Goal: Navigation & Orientation: Find specific page/section

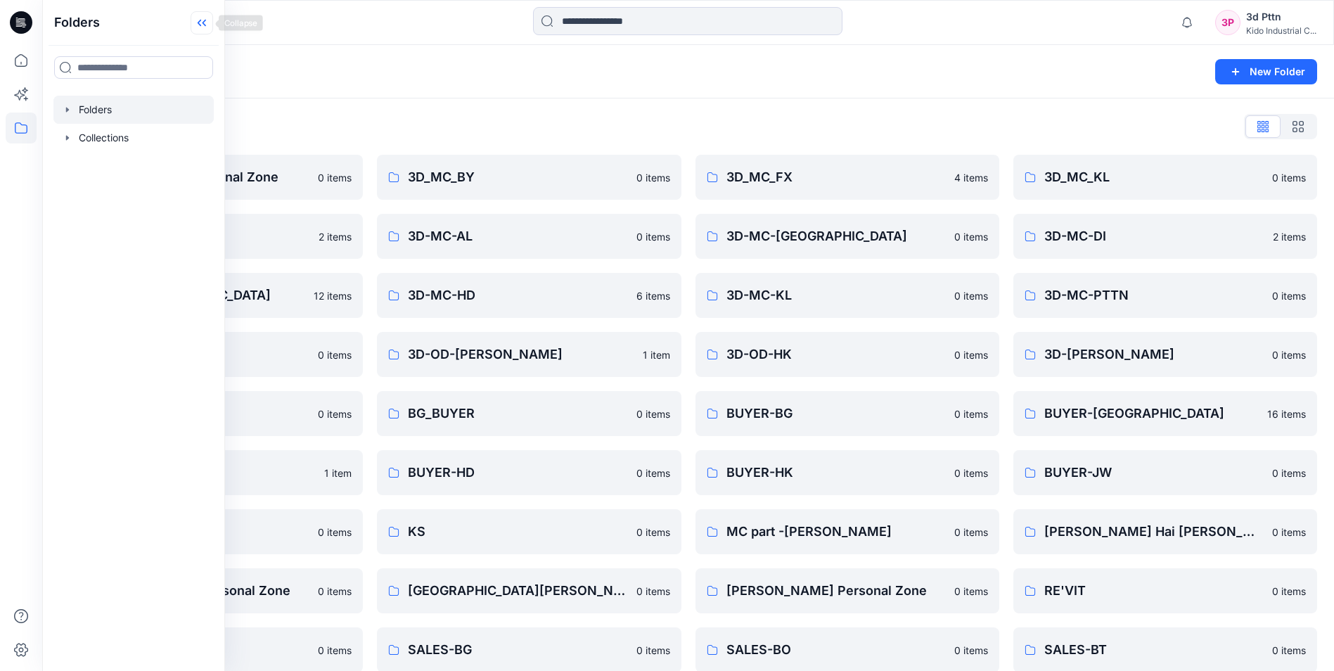
click at [200, 31] on icon at bounding box center [202, 22] width 23 height 23
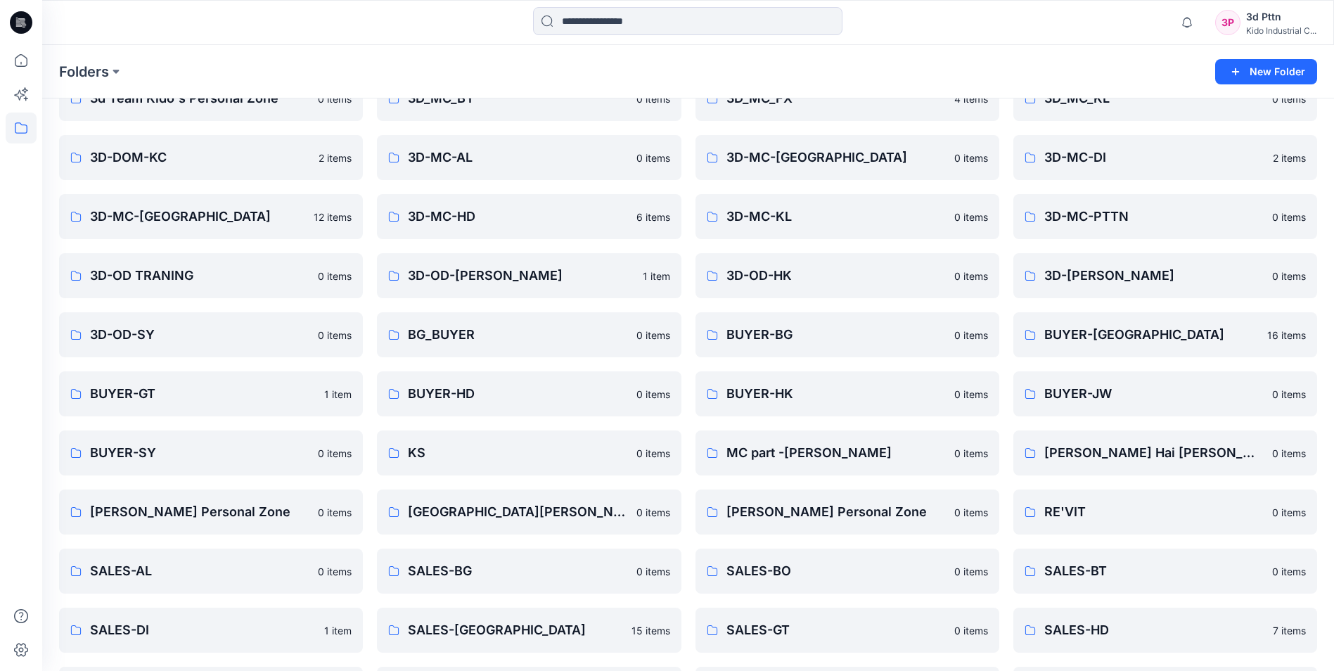
scroll to position [32, 0]
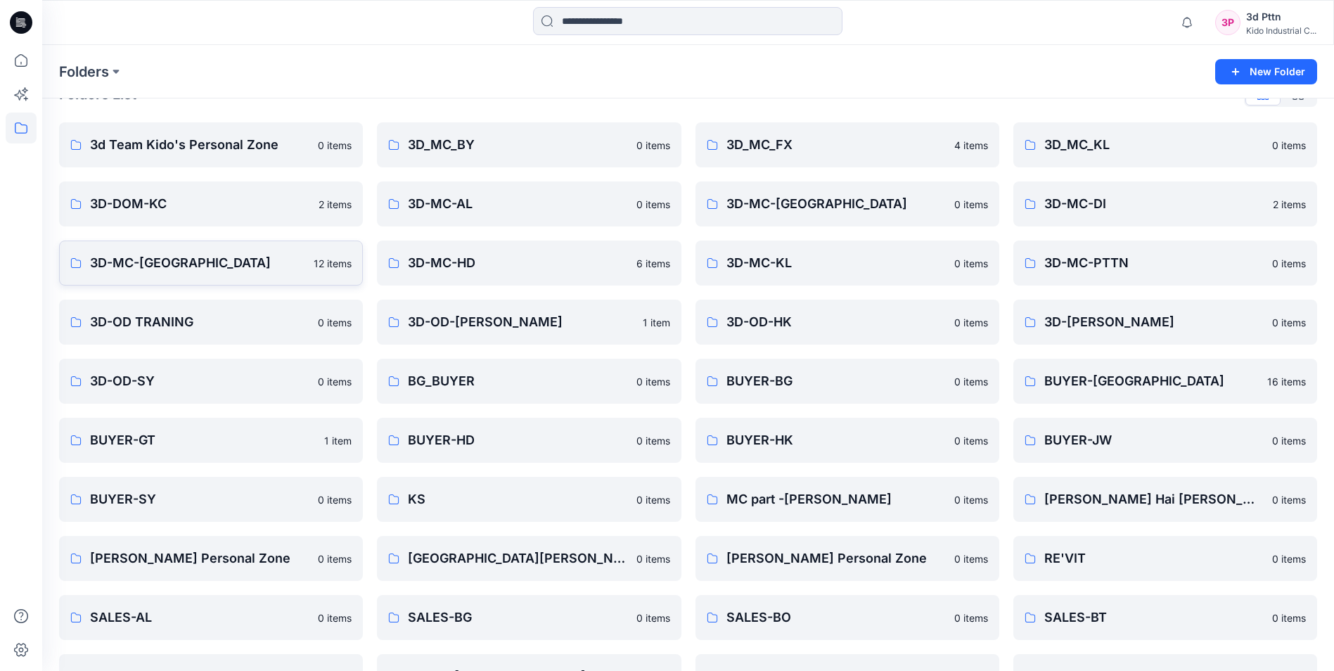
click at [139, 261] on p "3D-MC-[GEOGRAPHIC_DATA]" at bounding box center [197, 263] width 215 height 20
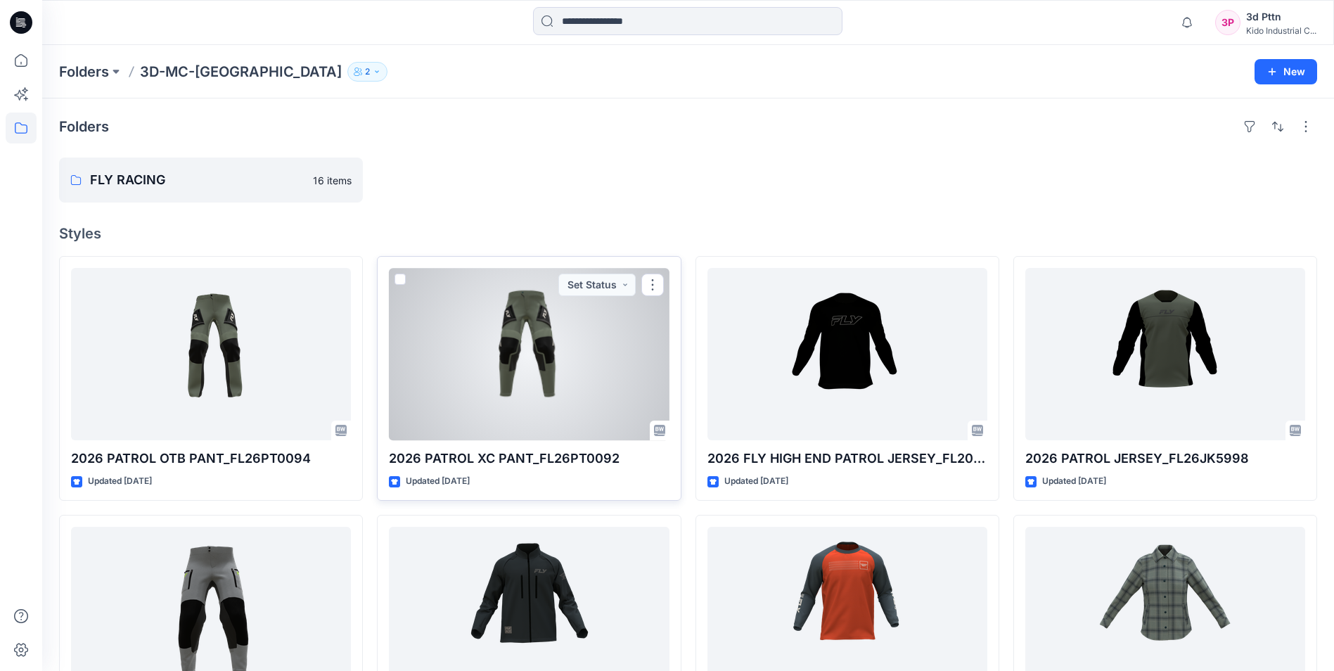
click at [521, 400] on div at bounding box center [529, 354] width 280 height 172
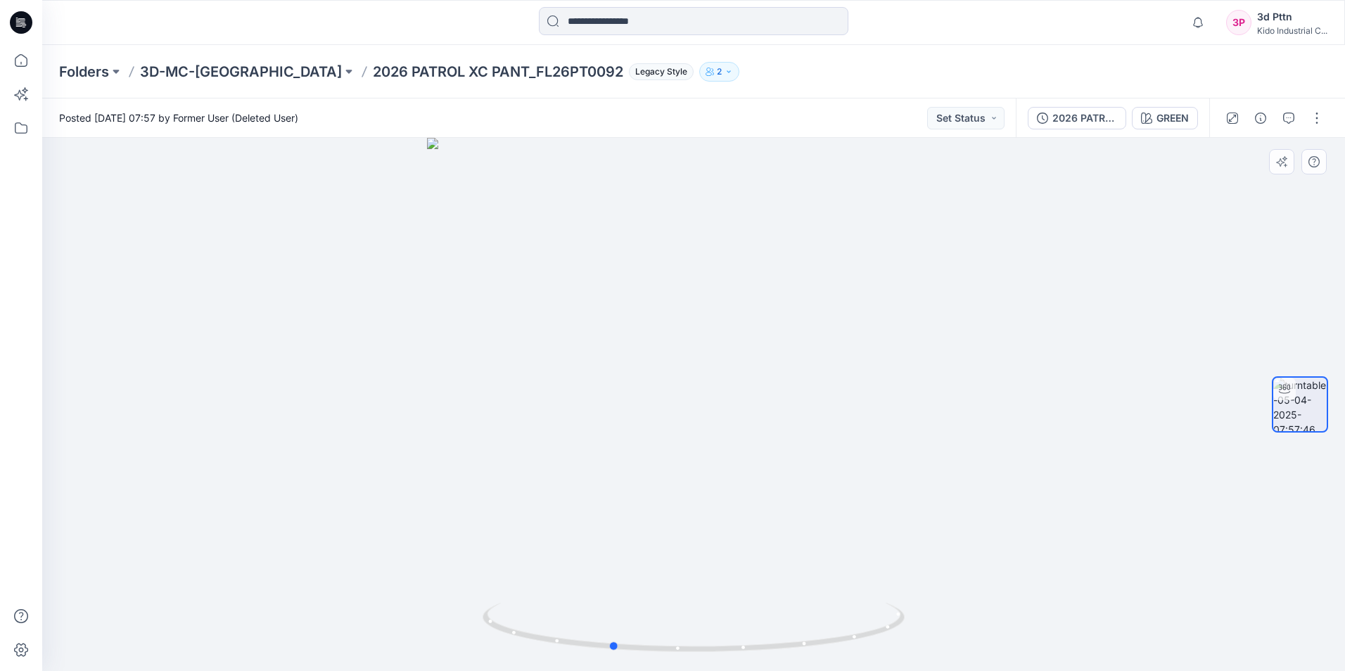
drag, startPoint x: 801, startPoint y: 652, endPoint x: 719, endPoint y: 658, distance: 82.5
click at [719, 658] on div at bounding box center [693, 404] width 1303 height 533
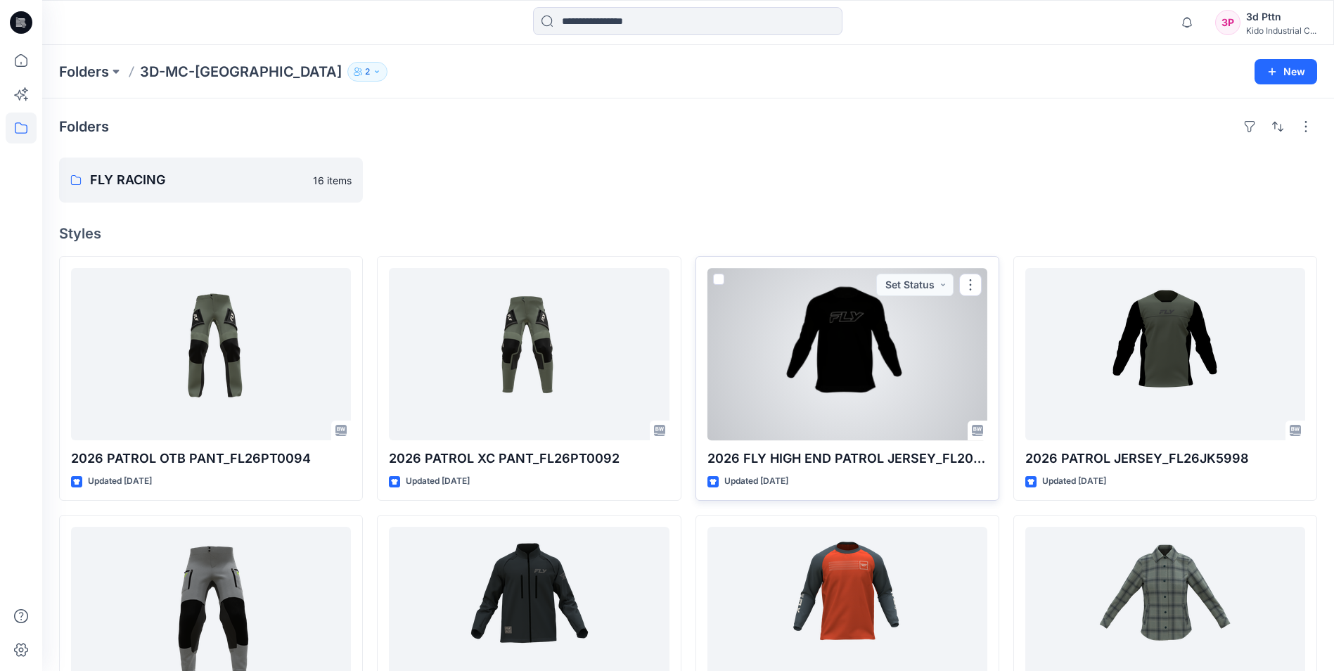
click at [855, 369] on div at bounding box center [848, 354] width 280 height 172
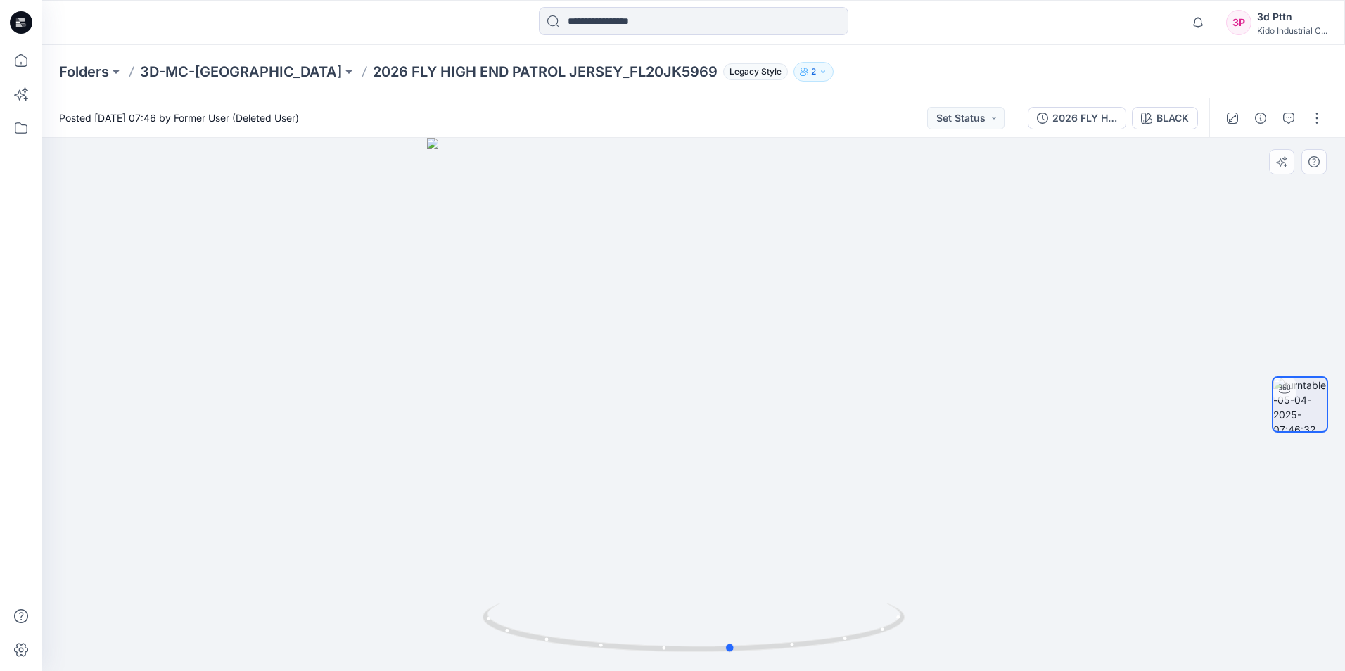
drag, startPoint x: 659, startPoint y: 658, endPoint x: 275, endPoint y: 651, distance: 384.1
click at [275, 651] on div at bounding box center [693, 404] width 1303 height 533
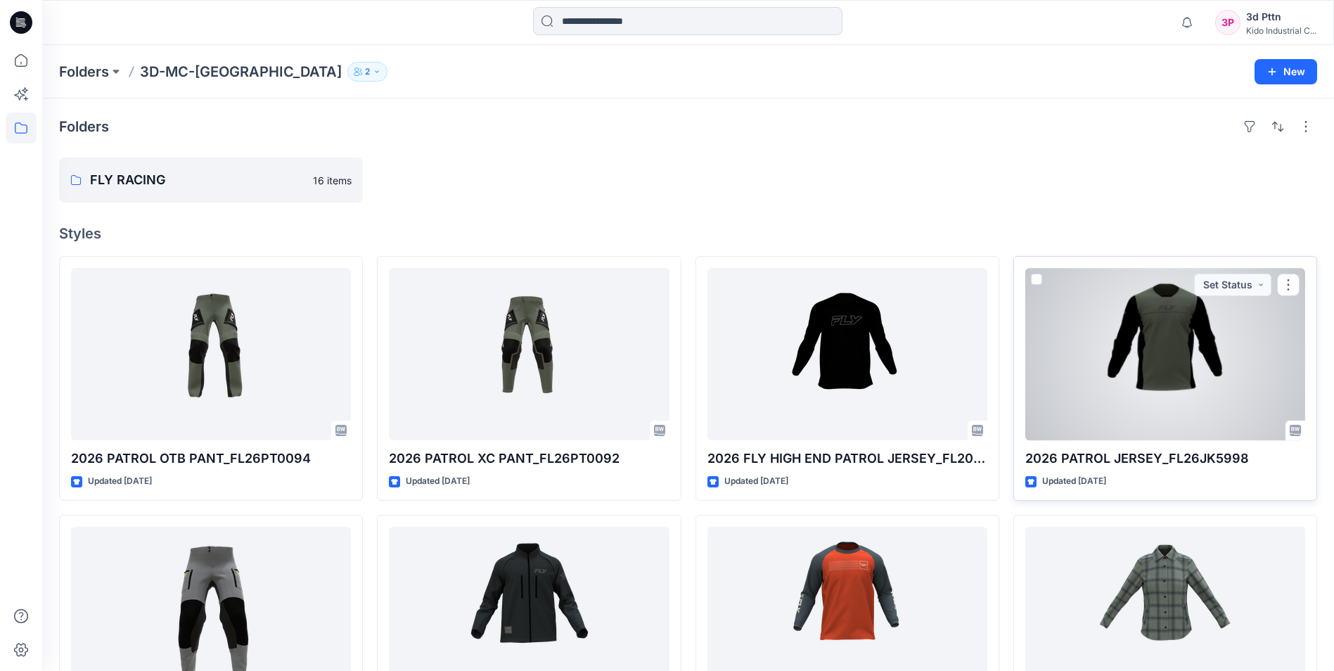
click at [1129, 373] on div at bounding box center [1166, 354] width 280 height 172
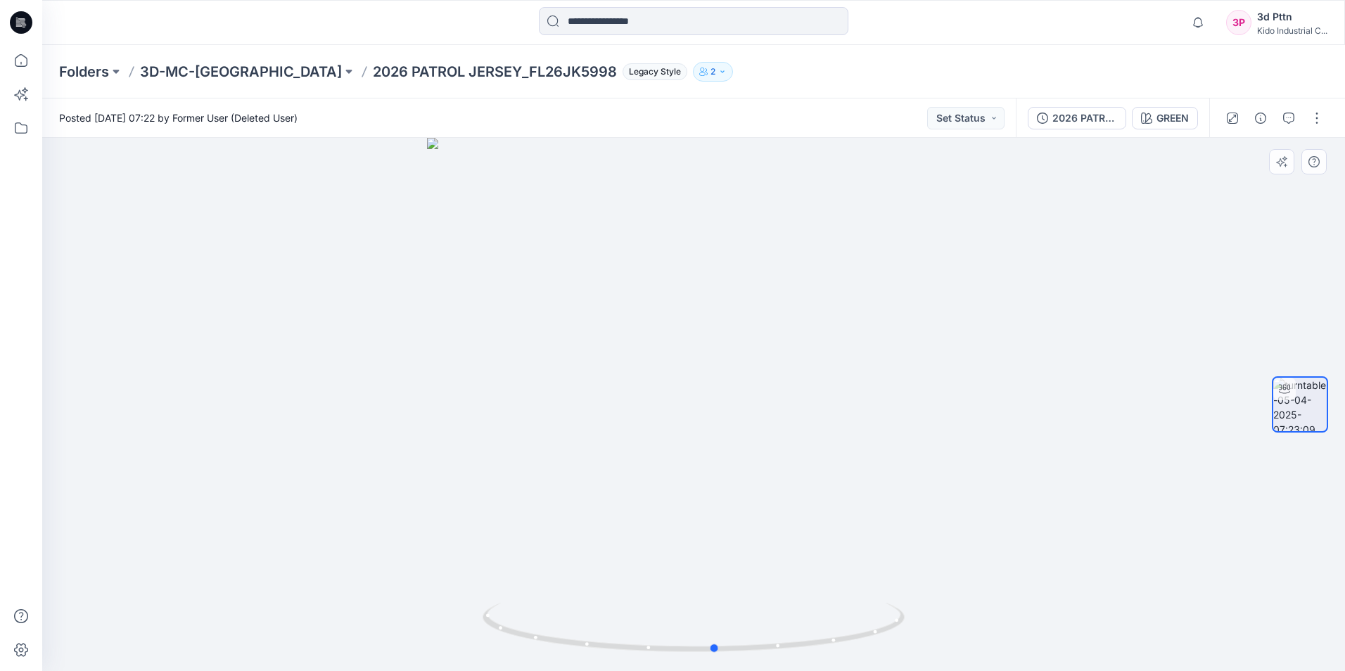
drag, startPoint x: 796, startPoint y: 651, endPoint x: 398, endPoint y: 654, distance: 397.4
click at [398, 654] on div at bounding box center [693, 404] width 1303 height 533
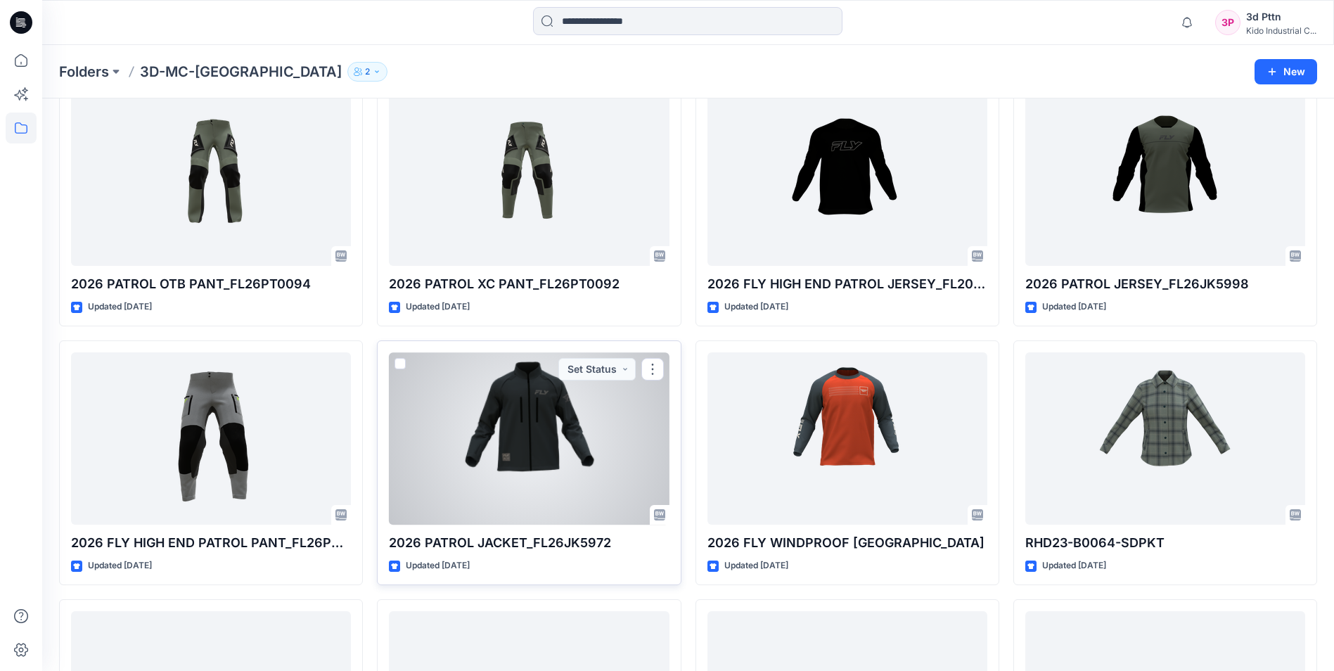
scroll to position [211, 0]
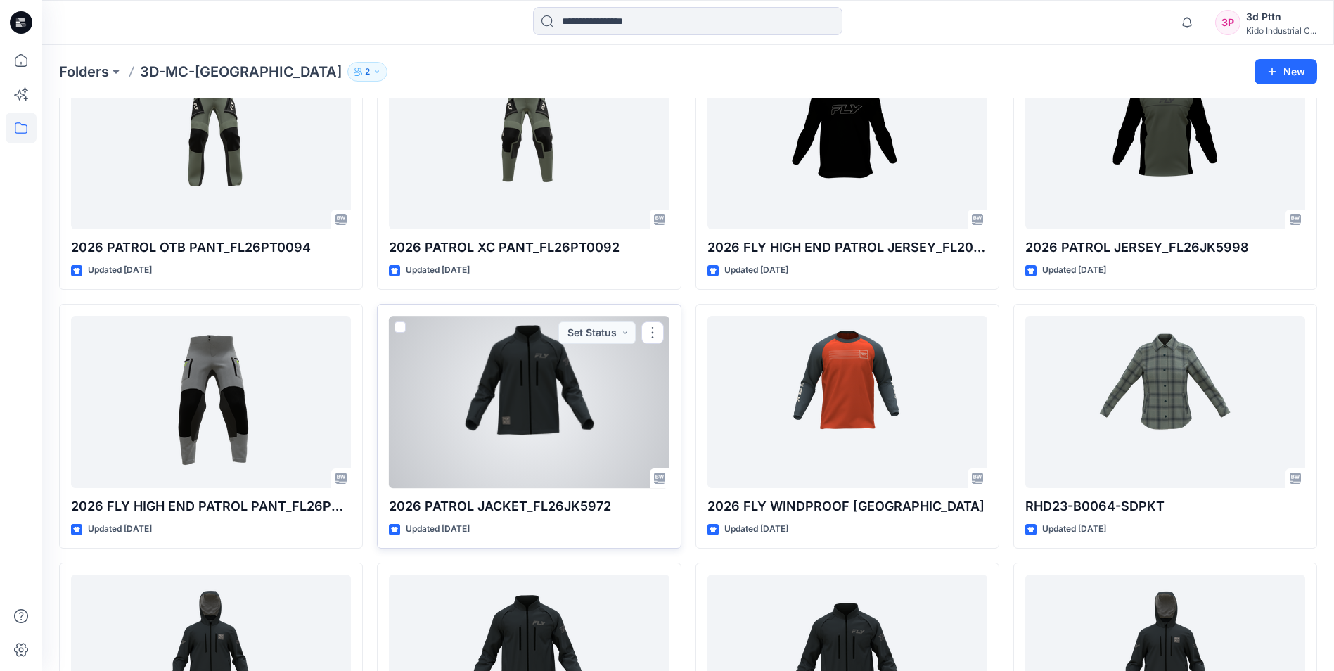
click at [563, 446] on div at bounding box center [529, 402] width 280 height 172
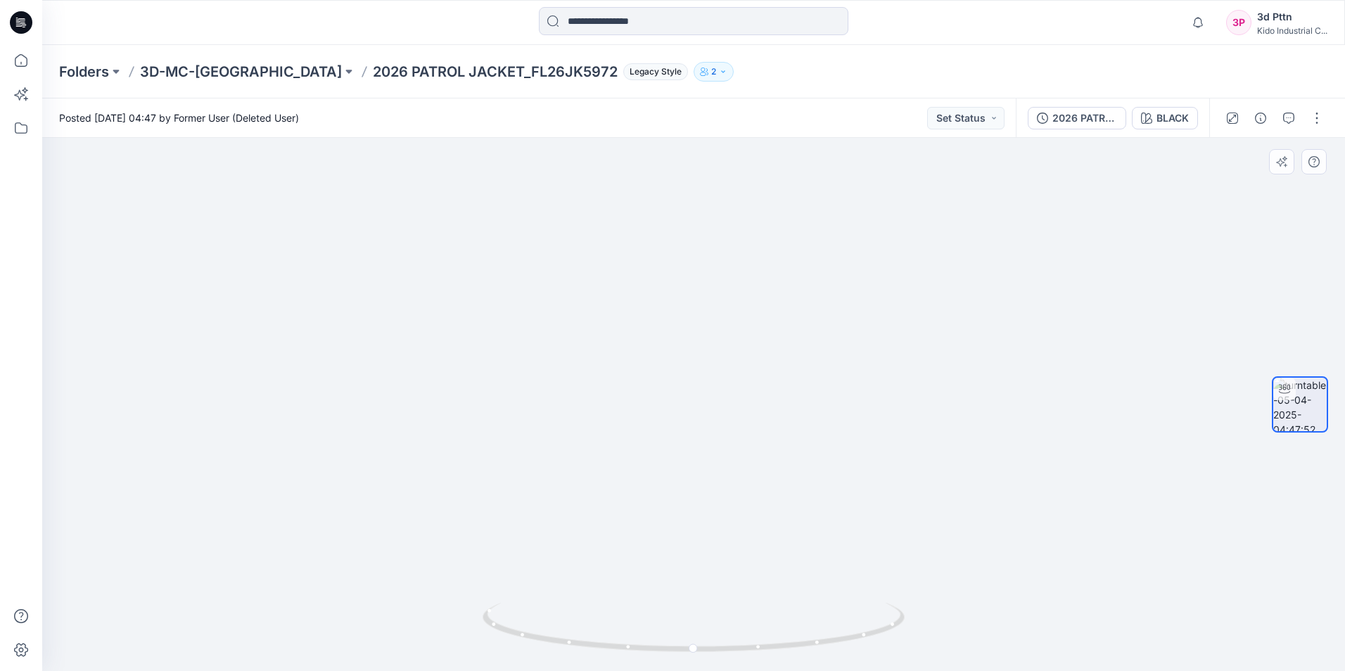
drag, startPoint x: 676, startPoint y: 234, endPoint x: 695, endPoint y: 436, distance: 203.5
drag, startPoint x: 777, startPoint y: 654, endPoint x: 409, endPoint y: 644, distance: 367.3
click at [409, 644] on div at bounding box center [693, 404] width 1303 height 533
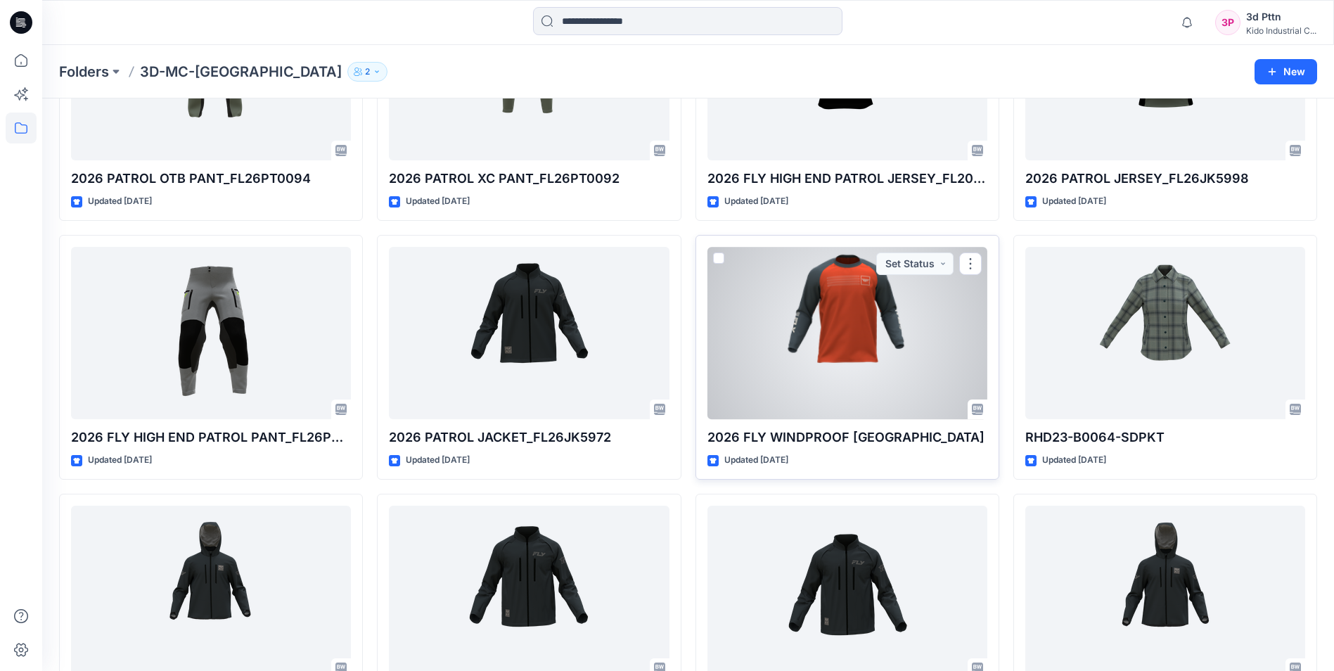
scroll to position [364, 0]
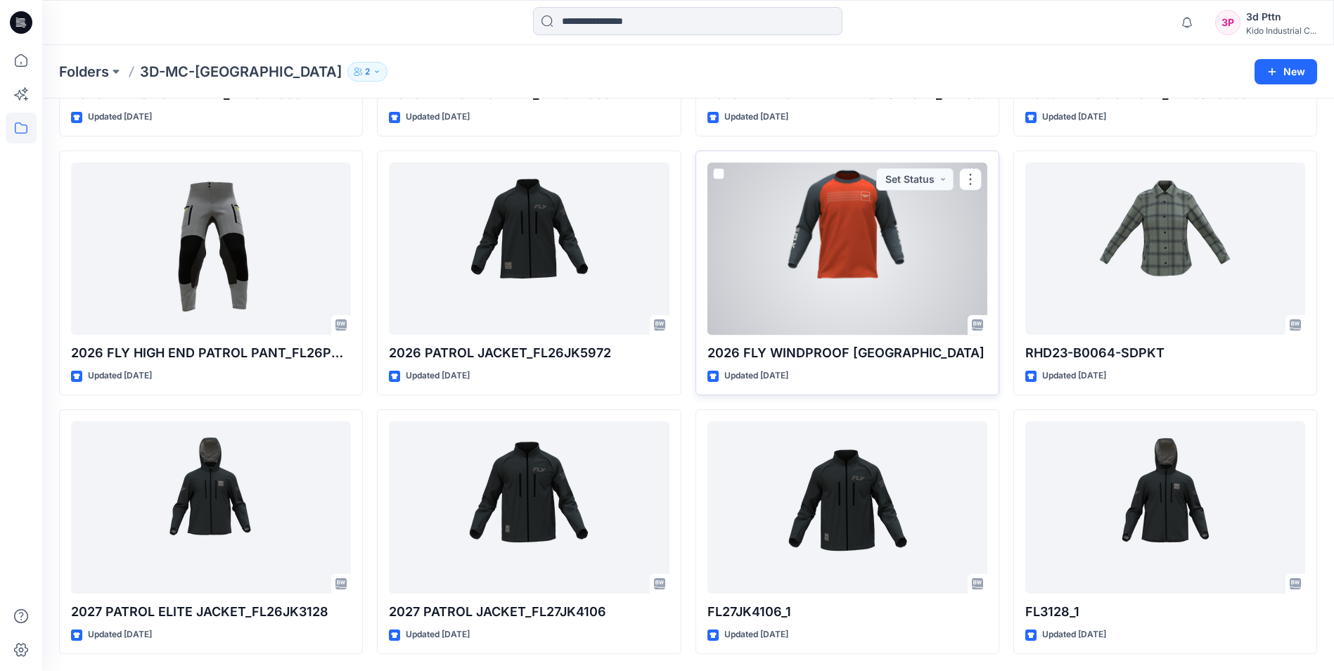
click at [893, 288] on div at bounding box center [848, 248] width 280 height 172
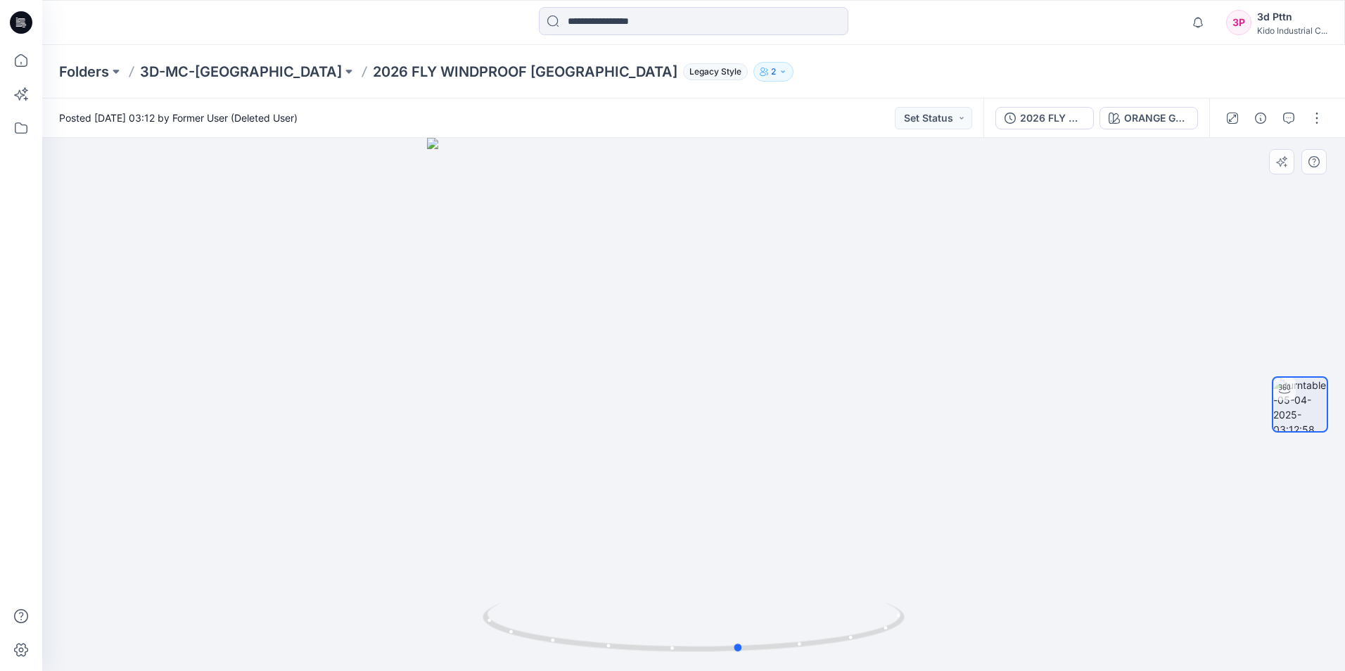
drag, startPoint x: 807, startPoint y: 656, endPoint x: 431, endPoint y: 641, distance: 375.9
click at [431, 641] on div at bounding box center [693, 404] width 1303 height 533
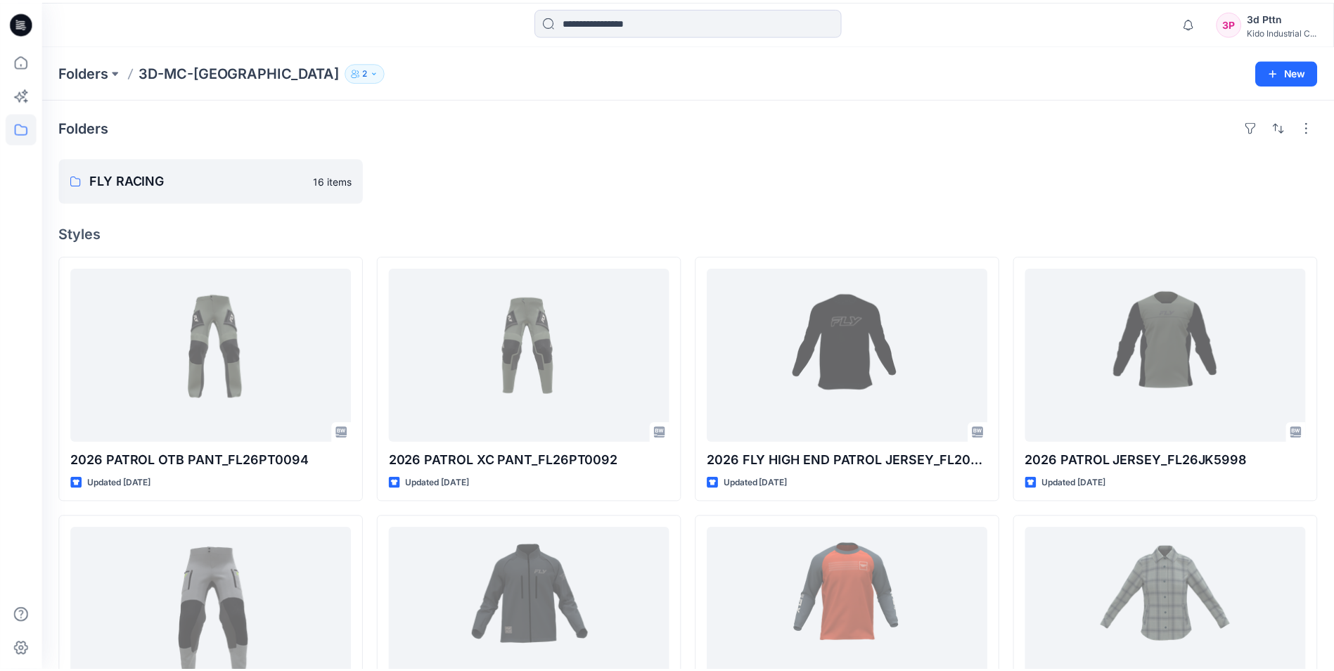
scroll to position [364, 0]
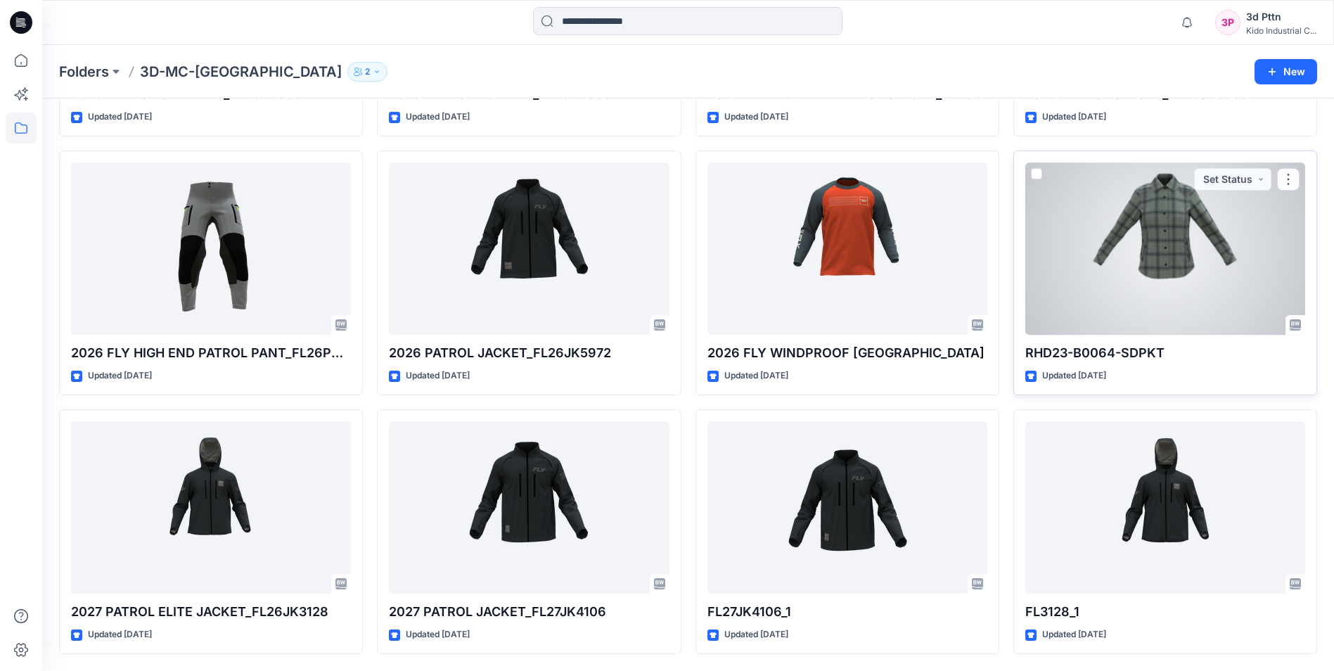
click at [1227, 268] on div at bounding box center [1166, 248] width 280 height 172
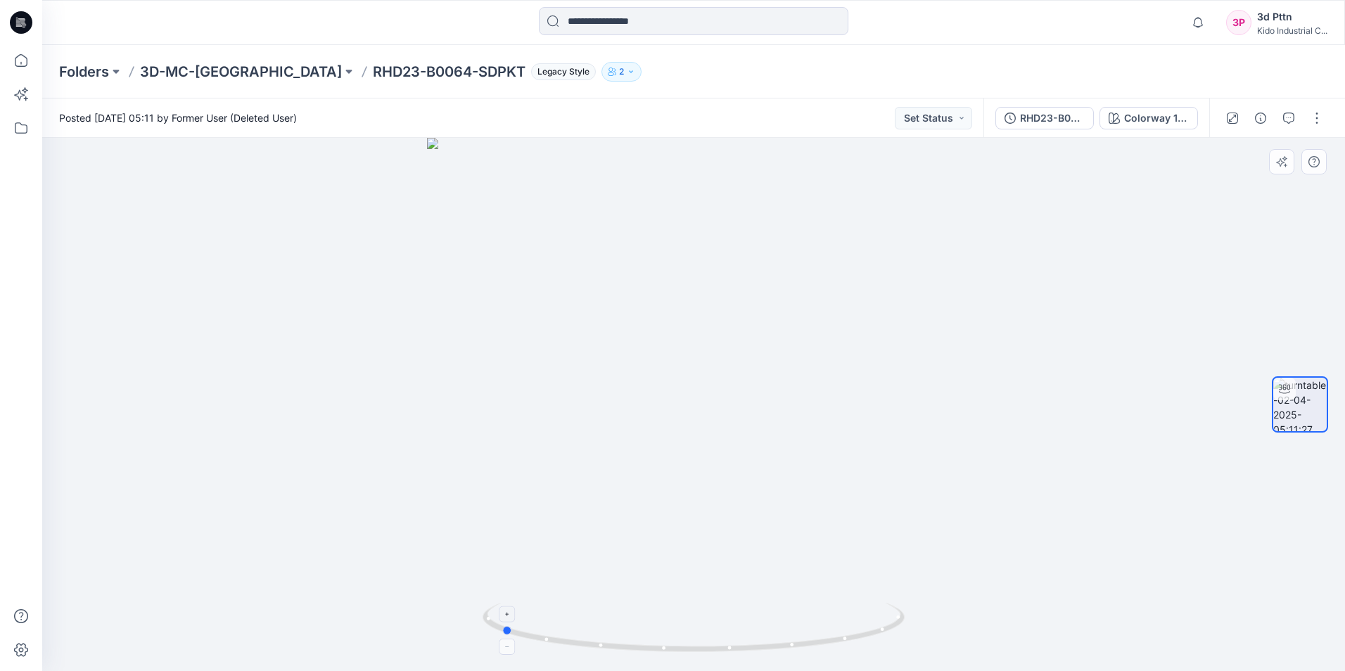
drag, startPoint x: 779, startPoint y: 647, endPoint x: 587, endPoint y: 627, distance: 193.7
click at [587, 627] on icon at bounding box center [696, 629] width 426 height 53
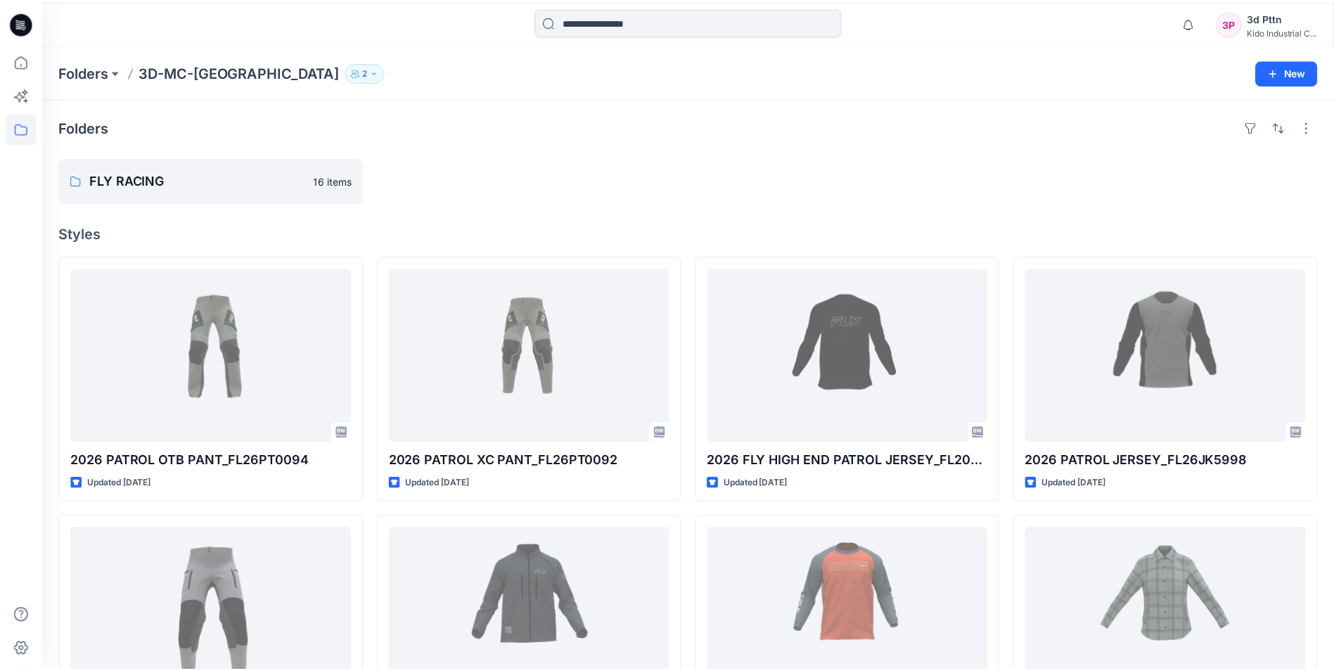
scroll to position [364, 0]
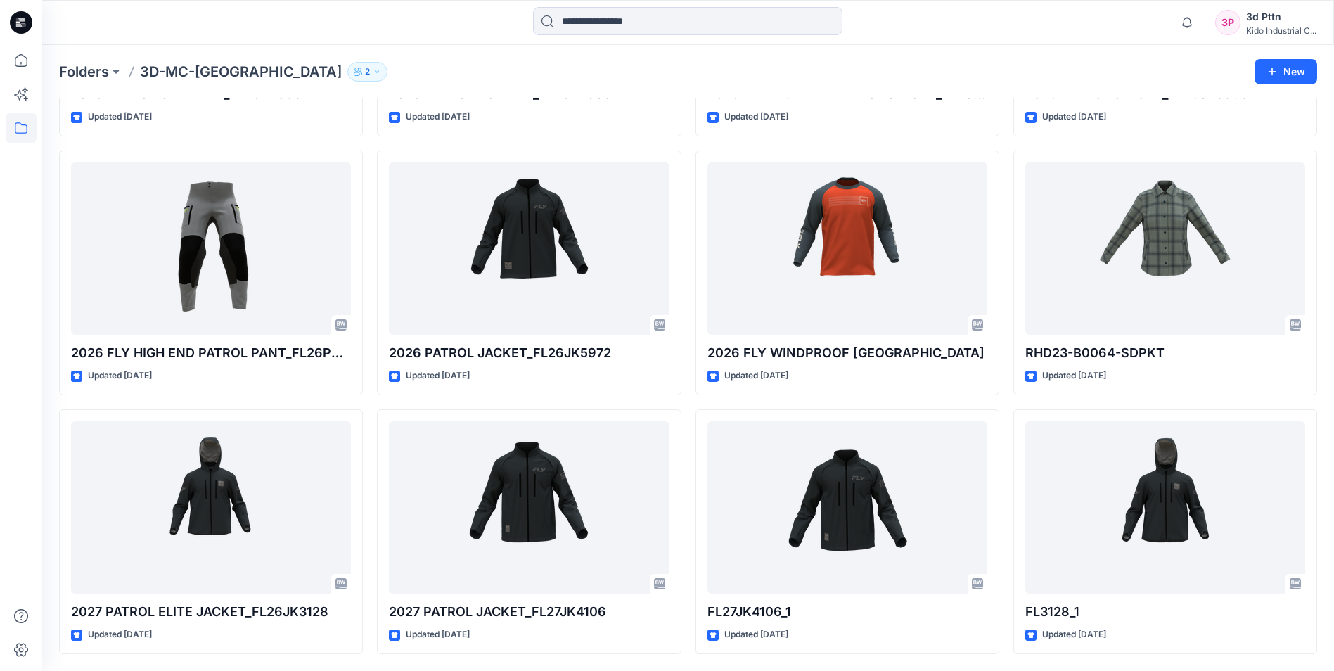
scroll to position [32, 0]
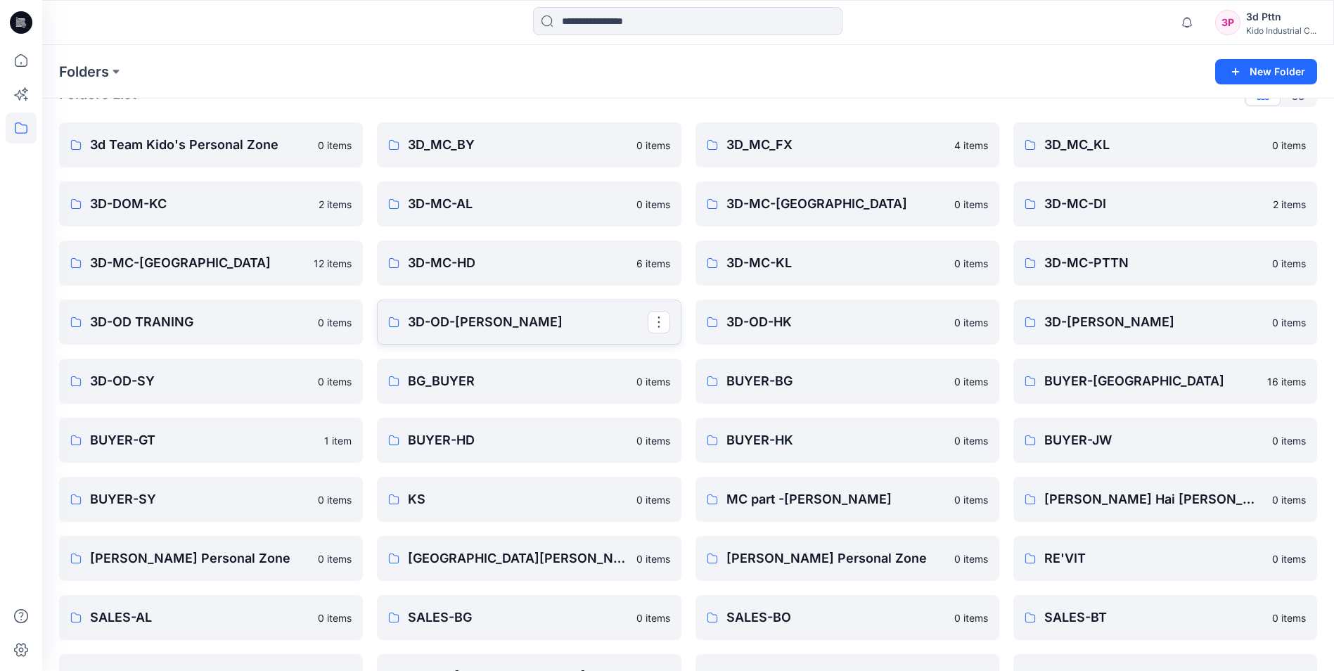
click at [544, 329] on p "3D-OD-[PERSON_NAME]" at bounding box center [527, 322] width 239 height 20
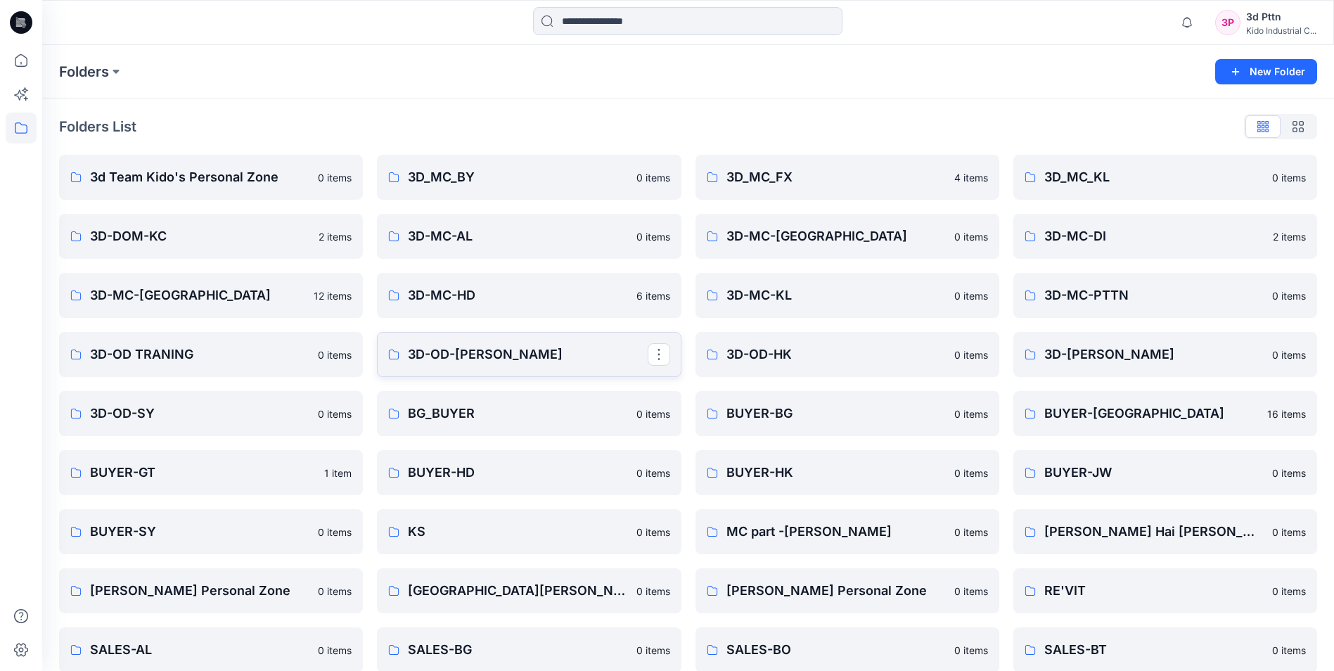
click at [539, 363] on p "3D-OD-[PERSON_NAME]" at bounding box center [527, 355] width 239 height 20
click at [203, 601] on link "[PERSON_NAME] Personal Zone 0 items" at bounding box center [211, 590] width 304 height 45
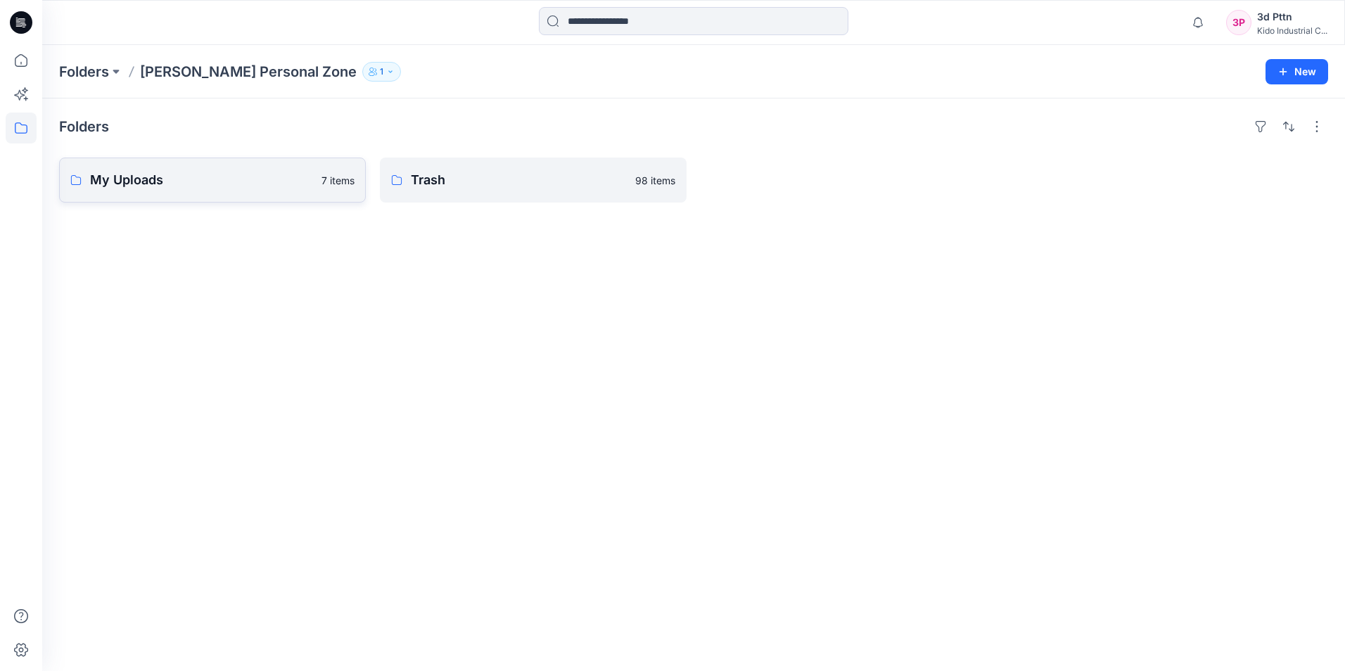
click at [229, 195] on link "My Uploads 7 items" at bounding box center [212, 180] width 307 height 45
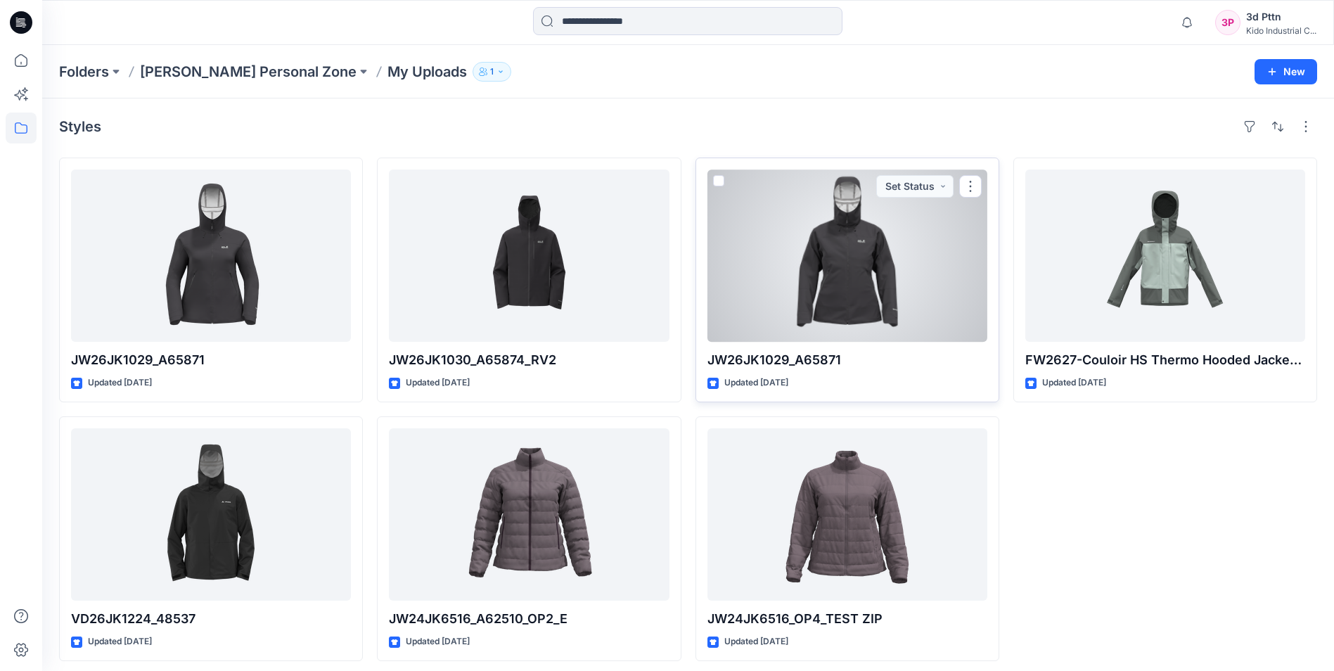
click at [843, 269] on div at bounding box center [848, 256] width 280 height 172
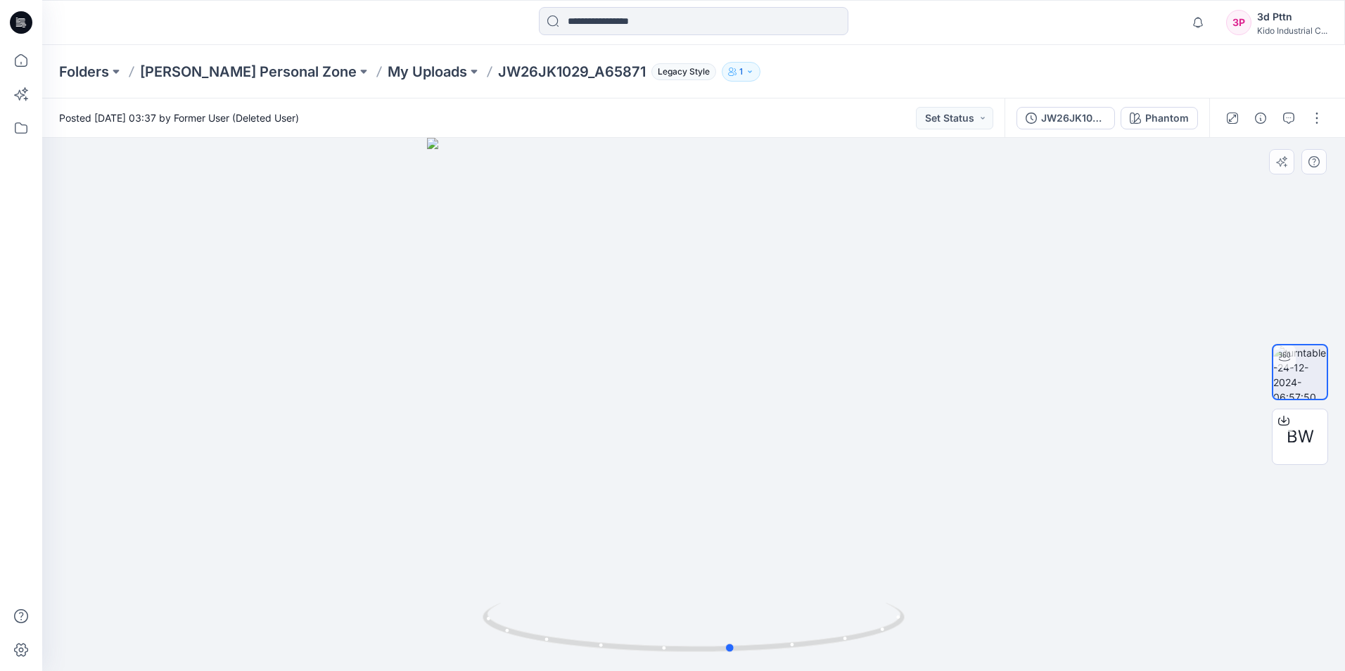
drag, startPoint x: 842, startPoint y: 648, endPoint x: 880, endPoint y: 569, distance: 87.5
click at [880, 569] on div at bounding box center [693, 404] width 1303 height 533
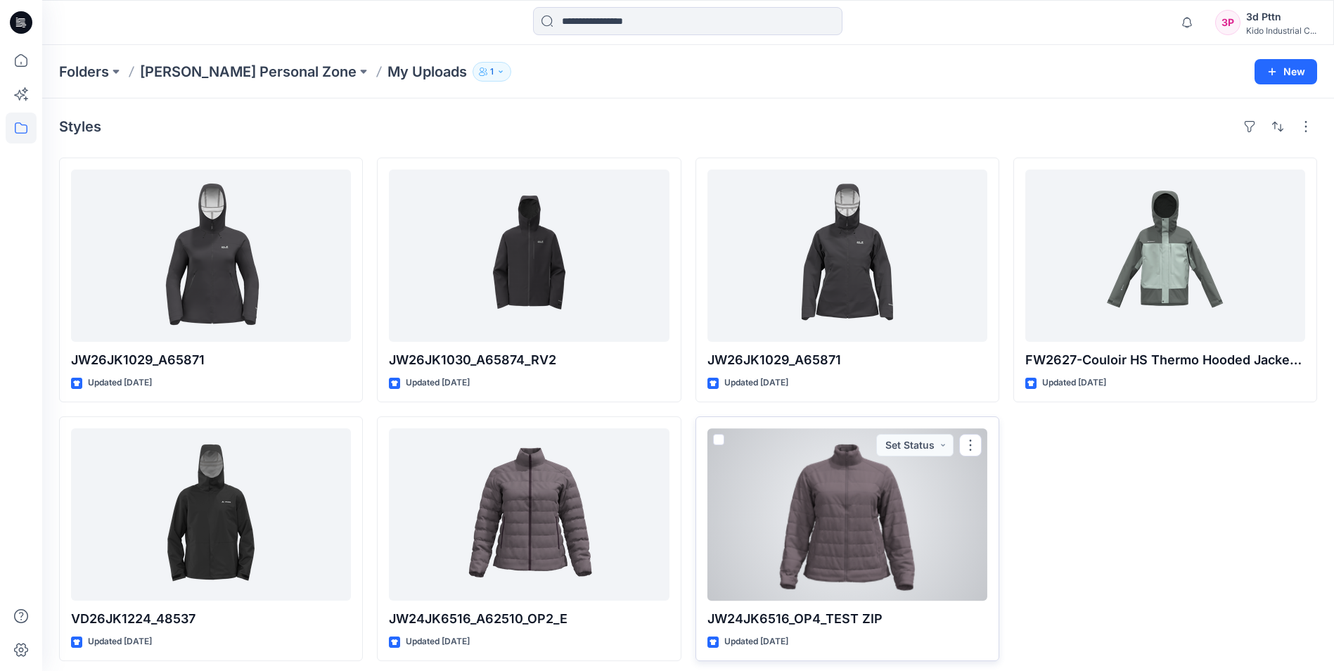
click at [814, 492] on div at bounding box center [848, 514] width 280 height 172
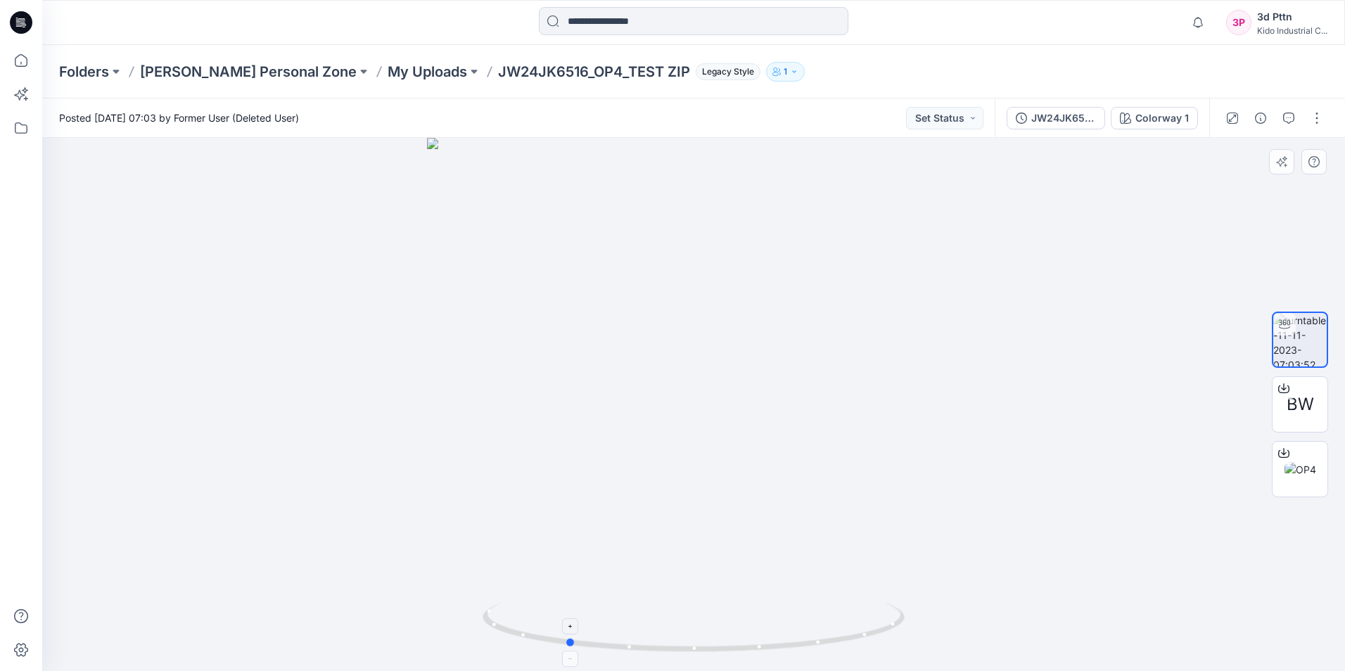
drag, startPoint x: 852, startPoint y: 640, endPoint x: 725, endPoint y: 603, distance: 132.5
click at [725, 603] on icon at bounding box center [696, 629] width 426 height 53
drag, startPoint x: 857, startPoint y: 636, endPoint x: 945, endPoint y: 627, distance: 88.4
click at [945, 627] on div at bounding box center [693, 404] width 1303 height 533
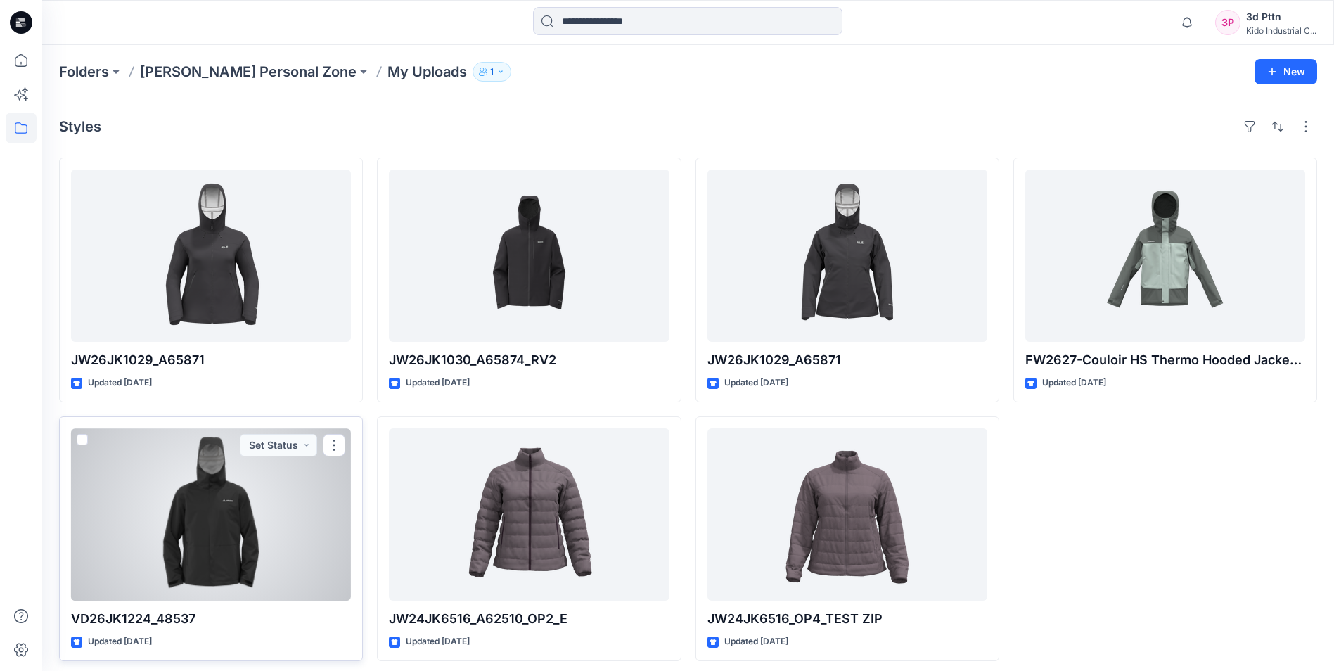
click at [210, 492] on div at bounding box center [211, 514] width 280 height 172
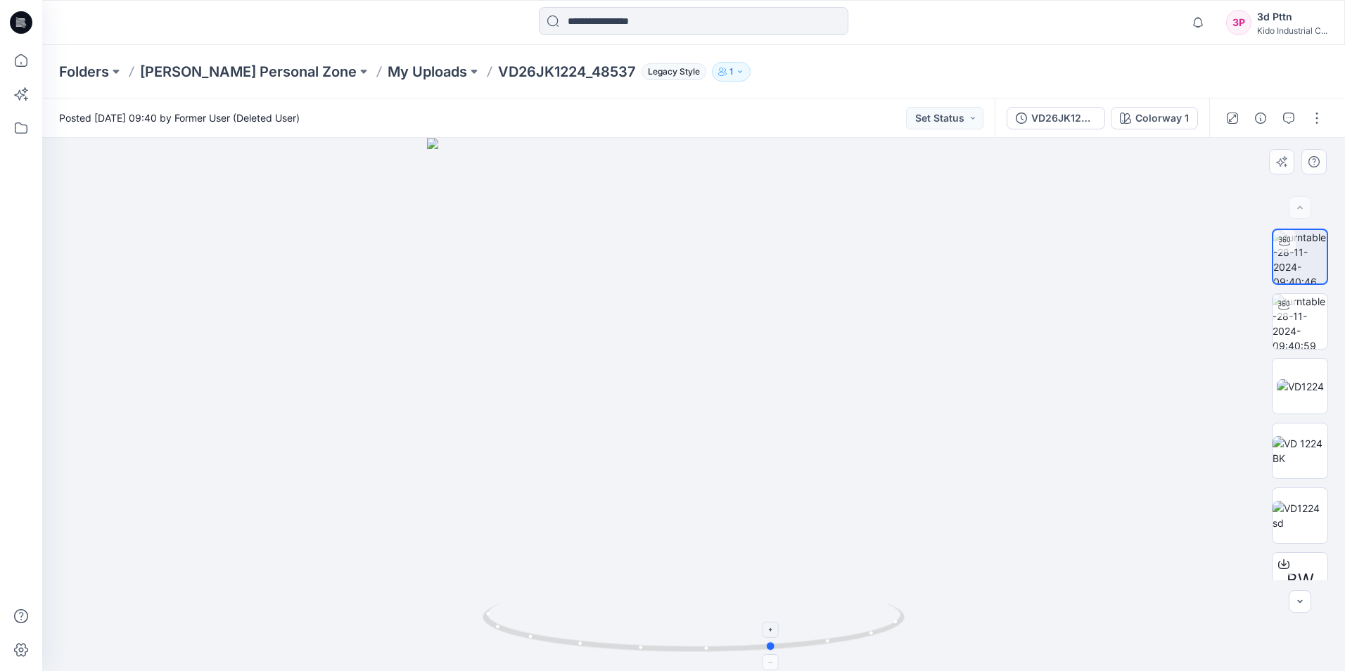
drag, startPoint x: 834, startPoint y: 646, endPoint x: 492, endPoint y: 639, distance: 341.9
click at [492, 639] on icon at bounding box center [696, 629] width 426 height 53
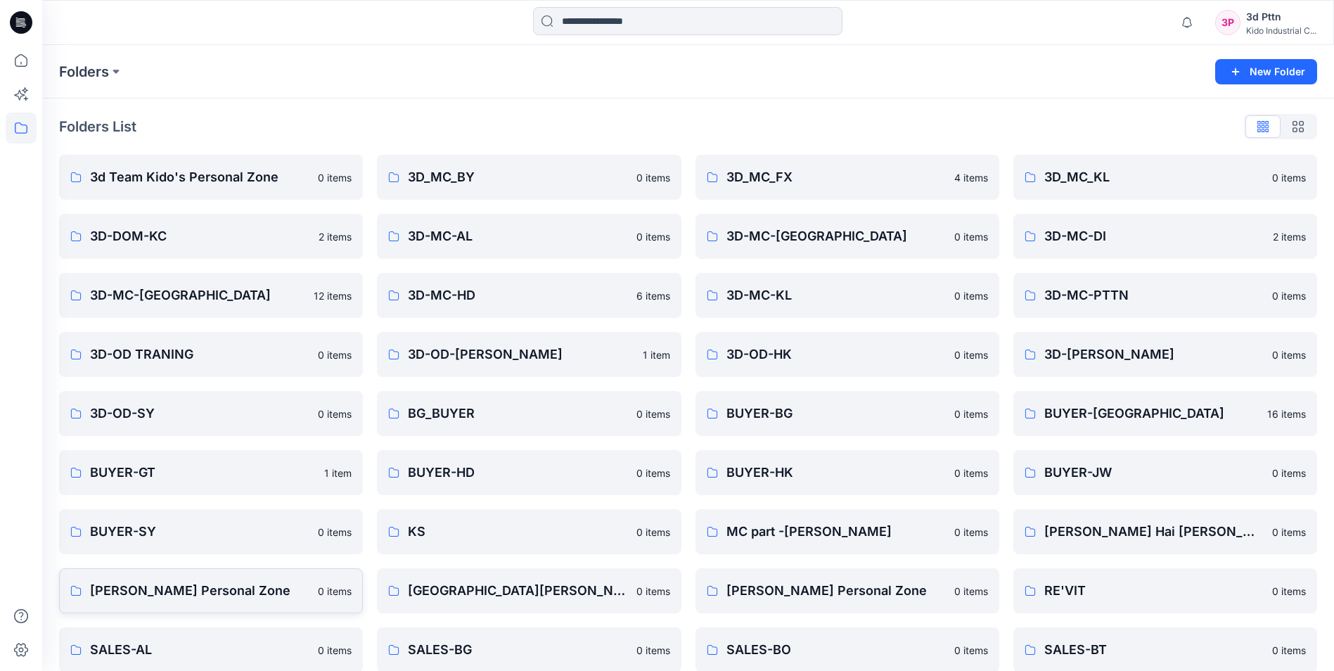
click at [266, 593] on p "[PERSON_NAME] Personal Zone" at bounding box center [199, 591] width 219 height 20
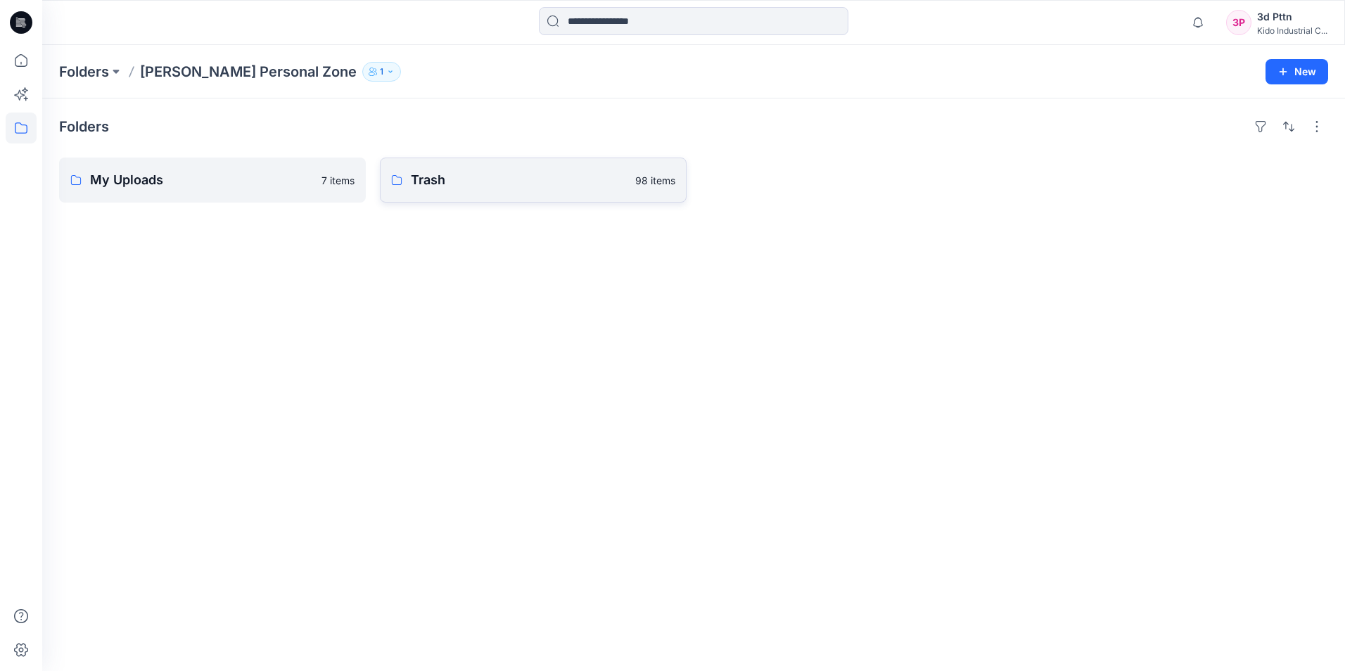
click at [542, 177] on p "Trash" at bounding box center [519, 180] width 216 height 20
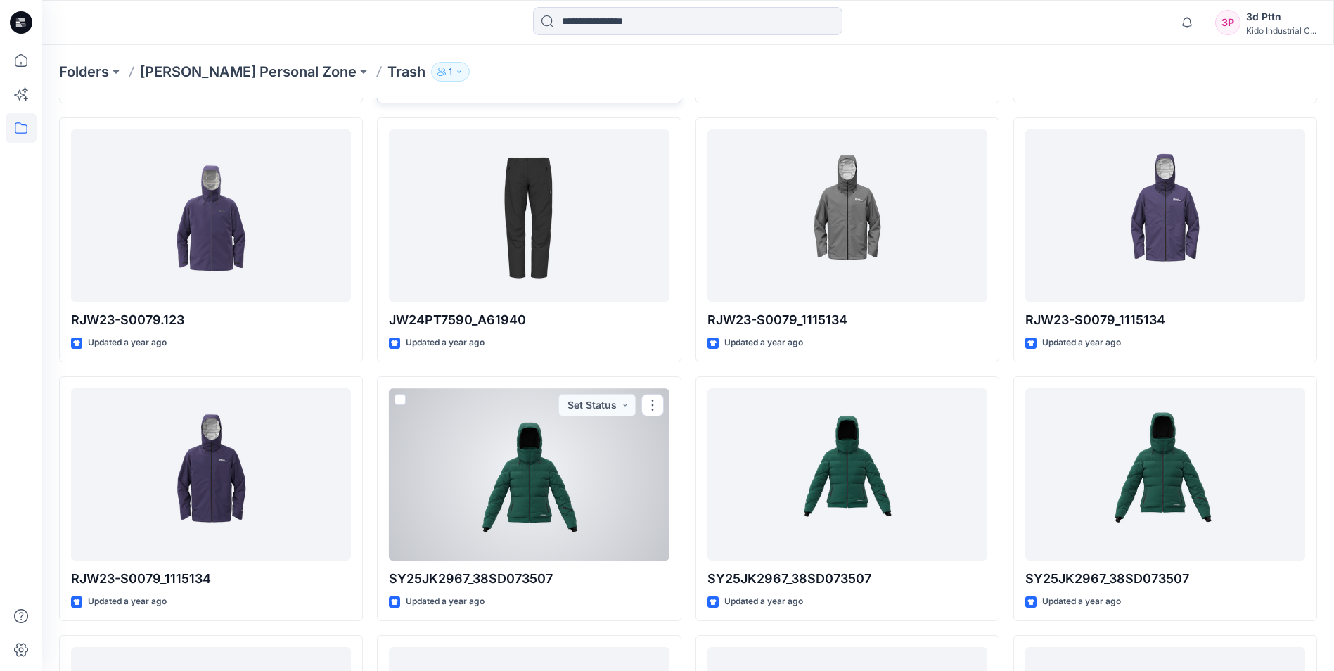
scroll to position [1726, 0]
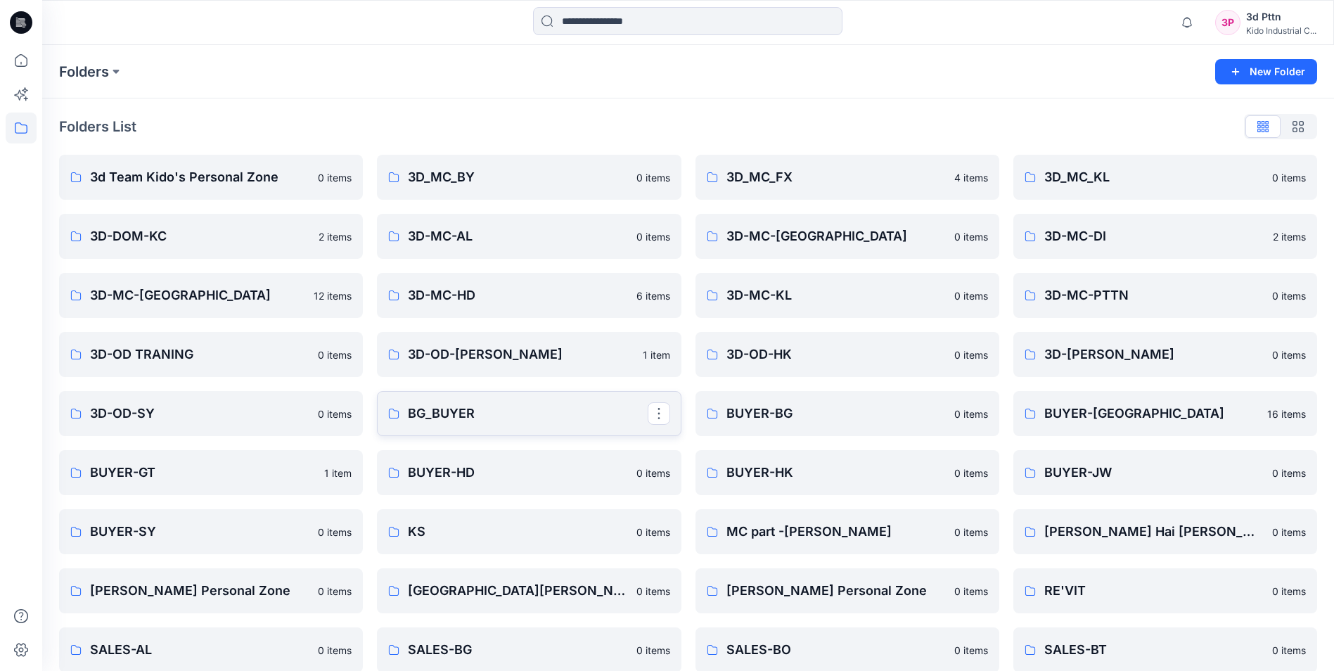
click at [537, 423] on link "BG_BUYER" at bounding box center [529, 413] width 304 height 45
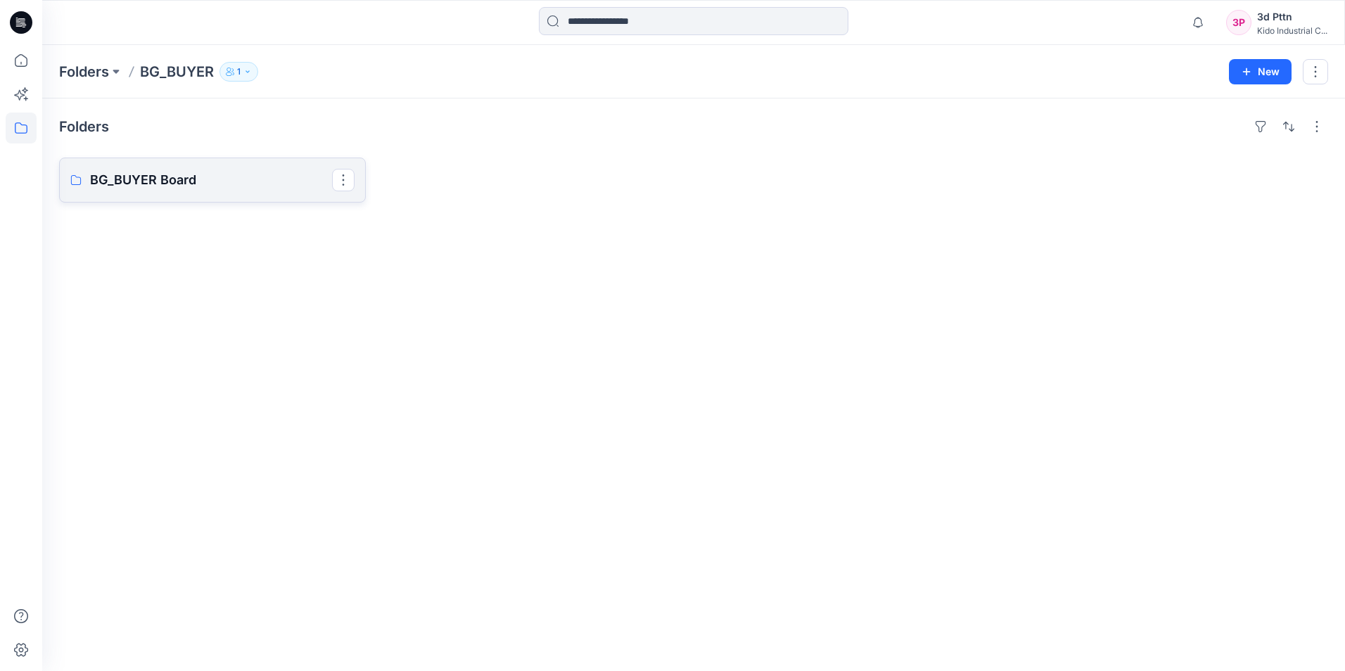
click at [170, 200] on link "BG_BUYER Board" at bounding box center [212, 180] width 307 height 45
